Goal: Find contact information: Find contact information

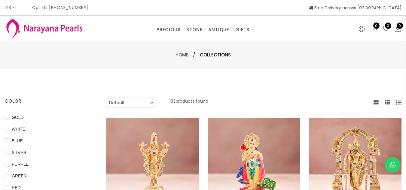
select select "INR"
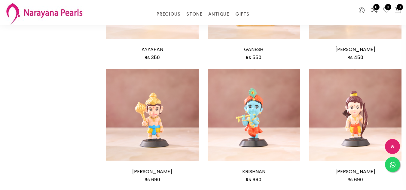
scroll to position [889, 0]
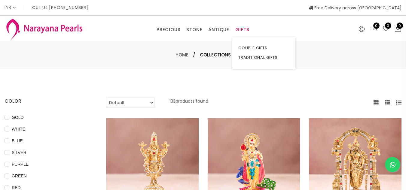
click at [243, 32] on link "GIFTS" at bounding box center [242, 29] width 14 height 9
click at [246, 30] on link "GIFTS" at bounding box center [242, 29] width 14 height 9
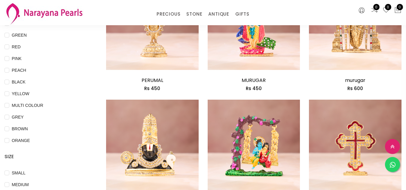
scroll to position [116, 0]
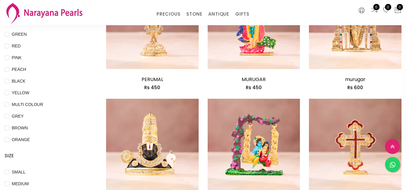
click at [73, 14] on img at bounding box center [44, 14] width 79 height 24
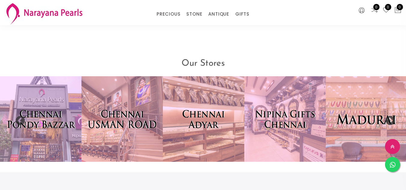
scroll to position [1202, 0]
click at [390, 116] on button "Next" at bounding box center [388, 119] width 6 height 6
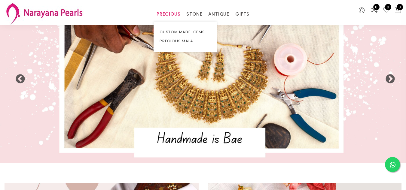
scroll to position [27, 0]
